Goal: Information Seeking & Learning: Learn about a topic

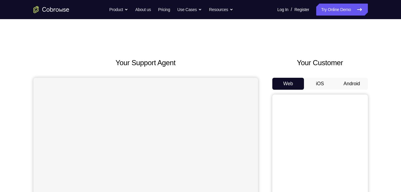
click at [352, 84] on button "Android" at bounding box center [352, 84] width 32 height 12
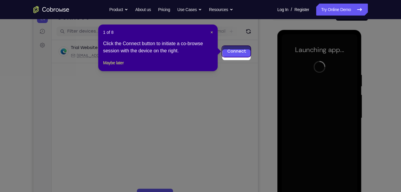
scroll to position [66, 0]
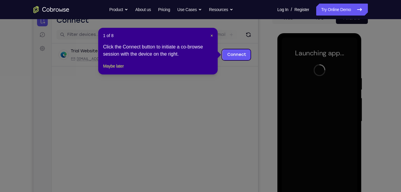
click at [209, 36] on header "1 of 8 ×" at bounding box center [158, 36] width 110 height 6
click at [211, 35] on span "×" at bounding box center [212, 35] width 2 height 5
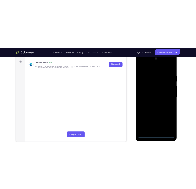
scroll to position [86, 0]
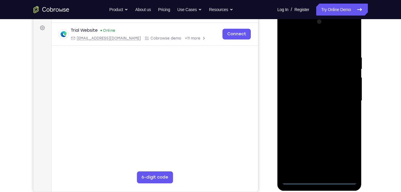
click at [319, 181] on div at bounding box center [319, 100] width 75 height 167
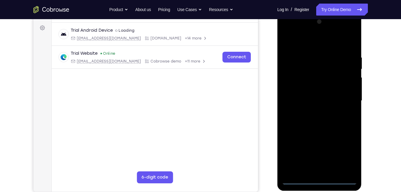
click at [347, 157] on div at bounding box center [319, 100] width 75 height 167
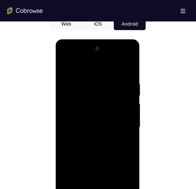
scroll to position [287, 0]
click at [72, 56] on div at bounding box center [97, 127] width 75 height 167
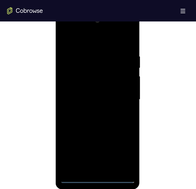
scroll to position [307, 0]
click at [122, 105] on div at bounding box center [97, 107] width 75 height 167
click at [92, 110] on div at bounding box center [97, 99] width 75 height 167
click at [87, 95] on div at bounding box center [97, 99] width 75 height 167
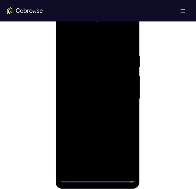
click at [87, 83] on div at bounding box center [97, 99] width 75 height 167
click at [88, 97] on div at bounding box center [97, 99] width 75 height 167
click at [95, 120] on div at bounding box center [97, 99] width 75 height 167
click at [96, 118] on div at bounding box center [97, 99] width 75 height 167
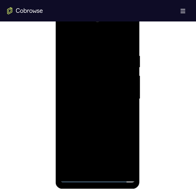
click at [96, 118] on div at bounding box center [97, 99] width 75 height 167
click at [98, 114] on div at bounding box center [97, 99] width 75 height 167
click at [129, 50] on div at bounding box center [97, 99] width 75 height 167
click at [126, 106] on div at bounding box center [97, 99] width 75 height 167
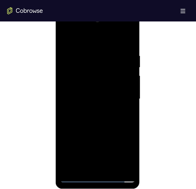
click at [103, 167] on div at bounding box center [97, 99] width 75 height 167
click at [93, 171] on div at bounding box center [97, 99] width 75 height 167
click at [92, 162] on div at bounding box center [97, 99] width 75 height 167
click at [125, 106] on div at bounding box center [97, 99] width 75 height 167
click at [97, 167] on div at bounding box center [97, 99] width 75 height 167
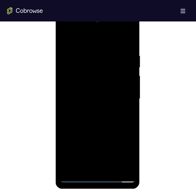
click at [101, 166] on div at bounding box center [97, 99] width 75 height 167
drag, startPoint x: 95, startPoint y: 41, endPoint x: 96, endPoint y: 13, distance: 27.5
click at [96, 13] on div at bounding box center [98, 100] width 85 height 178
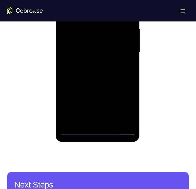
scroll to position [372, 0]
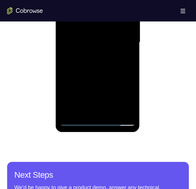
click at [77, 121] on div at bounding box center [97, 42] width 75 height 167
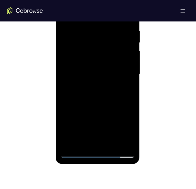
scroll to position [339, 0]
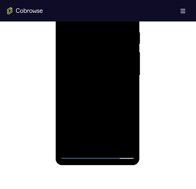
click at [91, 85] on div at bounding box center [97, 75] width 75 height 167
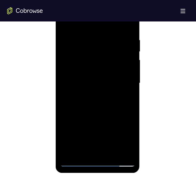
scroll to position [331, 0]
click at [125, 36] on div at bounding box center [97, 83] width 75 height 167
click at [90, 59] on div at bounding box center [97, 83] width 75 height 167
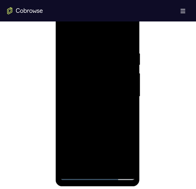
scroll to position [316, 0]
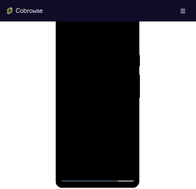
click at [123, 28] on div at bounding box center [97, 98] width 75 height 167
click at [68, 26] on div at bounding box center [97, 98] width 75 height 167
click at [122, 99] on div at bounding box center [97, 98] width 75 height 167
click at [95, 128] on div at bounding box center [97, 98] width 75 height 167
click at [110, 167] on div at bounding box center [97, 98] width 75 height 167
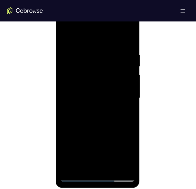
click at [99, 128] on div at bounding box center [97, 98] width 75 height 167
click at [96, 45] on div at bounding box center [97, 98] width 75 height 167
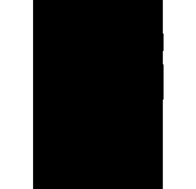
click at [70, 52] on div at bounding box center [74, 52] width 75 height 167
click at [68, 53] on div at bounding box center [74, 52] width 75 height 167
click at [78, 55] on div at bounding box center [74, 52] width 75 height 167
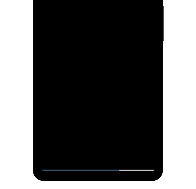
drag, startPoint x: 78, startPoint y: 0, endPoint x: 76, endPoint y: 15, distance: 15.1
drag, startPoint x: 76, startPoint y: 43, endPoint x: 76, endPoint y: 16, distance: 26.3
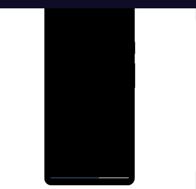
click at [100, 152] on div at bounding box center [86, 81] width 75 height 167
click at [86, 28] on div at bounding box center [86, 81] width 75 height 167
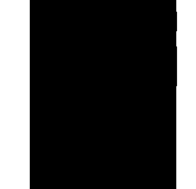
click at [60, 50] on div at bounding box center [71, 21] width 75 height 167
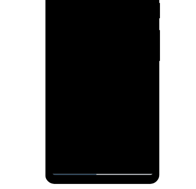
scroll to position [319, 0]
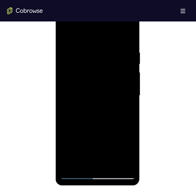
click at [65, 37] on div at bounding box center [97, 95] width 75 height 167
click at [77, 42] on div at bounding box center [97, 95] width 75 height 167
click at [68, 35] on div at bounding box center [97, 95] width 75 height 167
drag, startPoint x: 125, startPoint y: 53, endPoint x: 79, endPoint y: 52, distance: 46.3
click at [79, 52] on div at bounding box center [97, 95] width 75 height 167
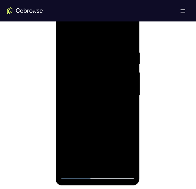
drag, startPoint x: 117, startPoint y: 53, endPoint x: 89, endPoint y: 57, distance: 28.7
click at [89, 57] on div at bounding box center [97, 95] width 75 height 167
